Goal: Find specific page/section: Find specific page/section

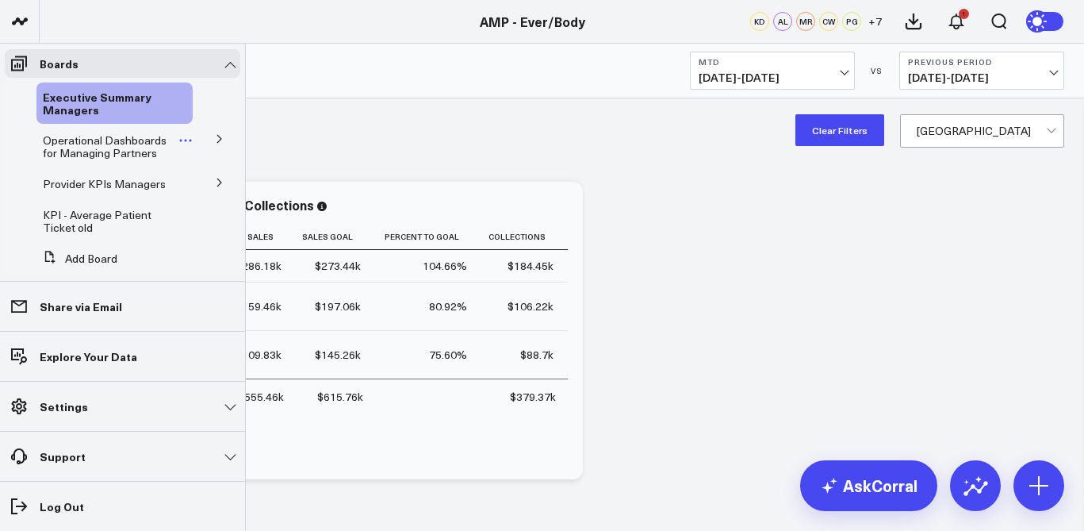
click at [96, 148] on span "Operational Dashboards for Managing Partners" at bounding box center [105, 146] width 124 height 28
click at [141, 140] on span "Operational Dashboards for Managing Partners" at bounding box center [105, 146] width 124 height 28
click at [217, 135] on button at bounding box center [219, 138] width 41 height 24
click at [132, 182] on span "KPI - Average Patient Ticket" at bounding box center [106, 188] width 109 height 28
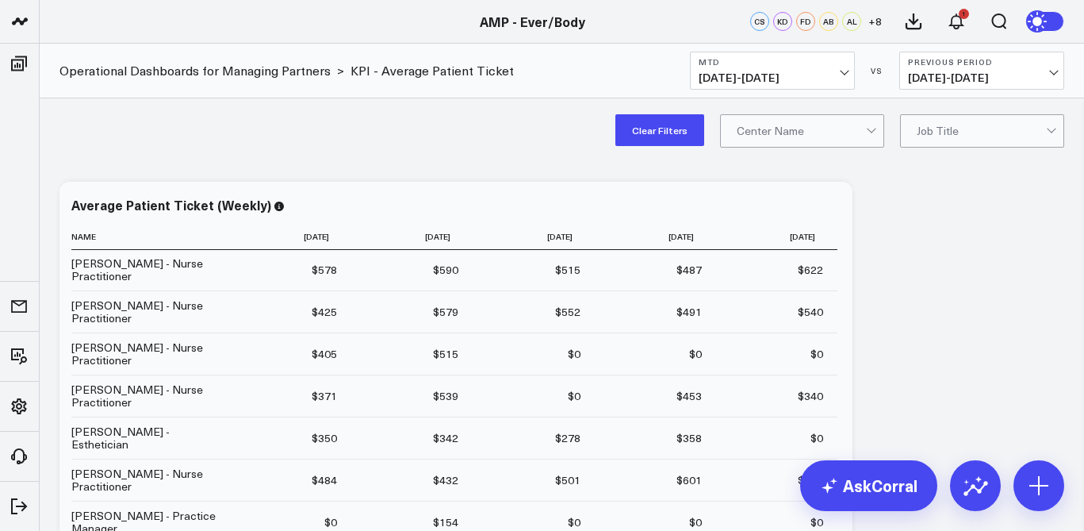
click at [782, 96] on div "Operational Dashboards for Managing Partners > KPI - Average Patient Ticket MTD…" at bounding box center [562, 71] width 1045 height 55
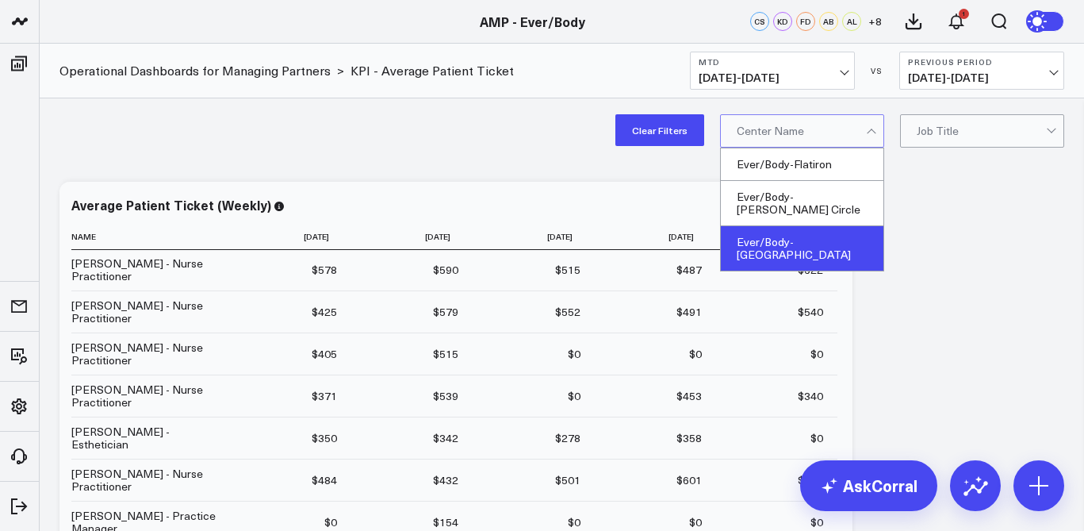
click at [808, 238] on div "Ever/Body-[GEOGRAPHIC_DATA]" at bounding box center [802, 248] width 163 height 44
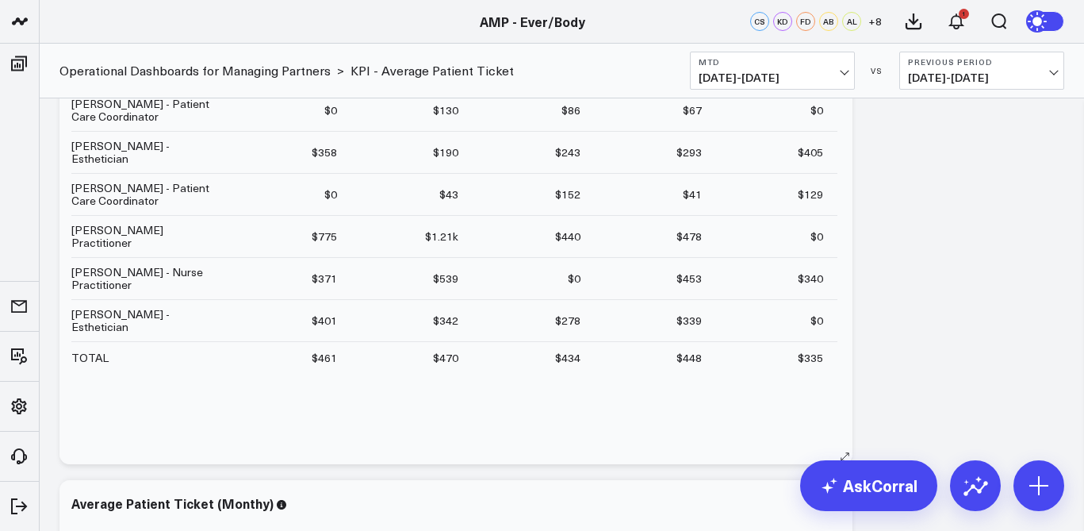
scroll to position [330, 0]
